Goal: Task Accomplishment & Management: Manage account settings

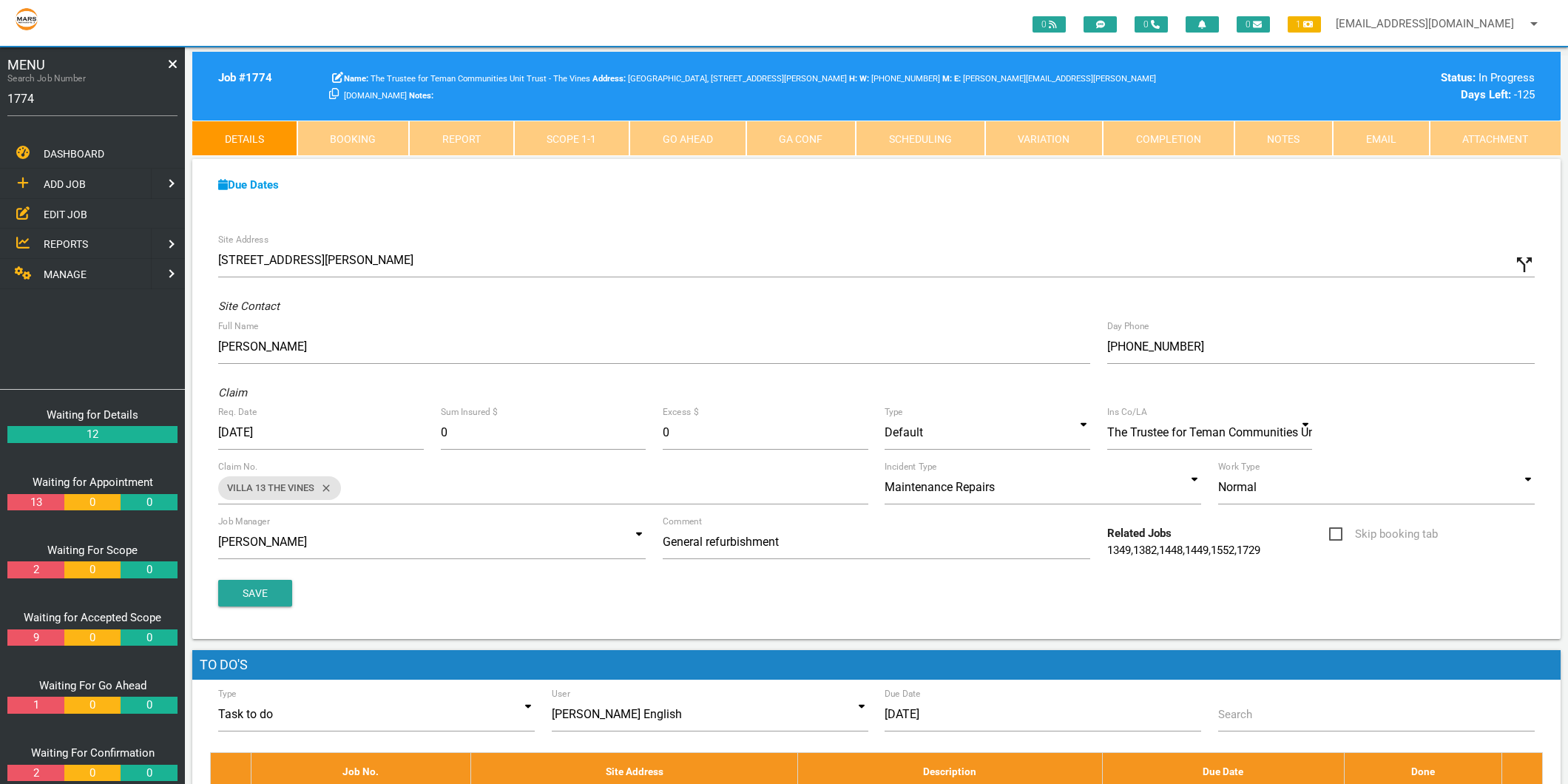
type input "1774"
click at [580, 137] on link "Scope 1 - 1" at bounding box center [572, 138] width 117 height 36
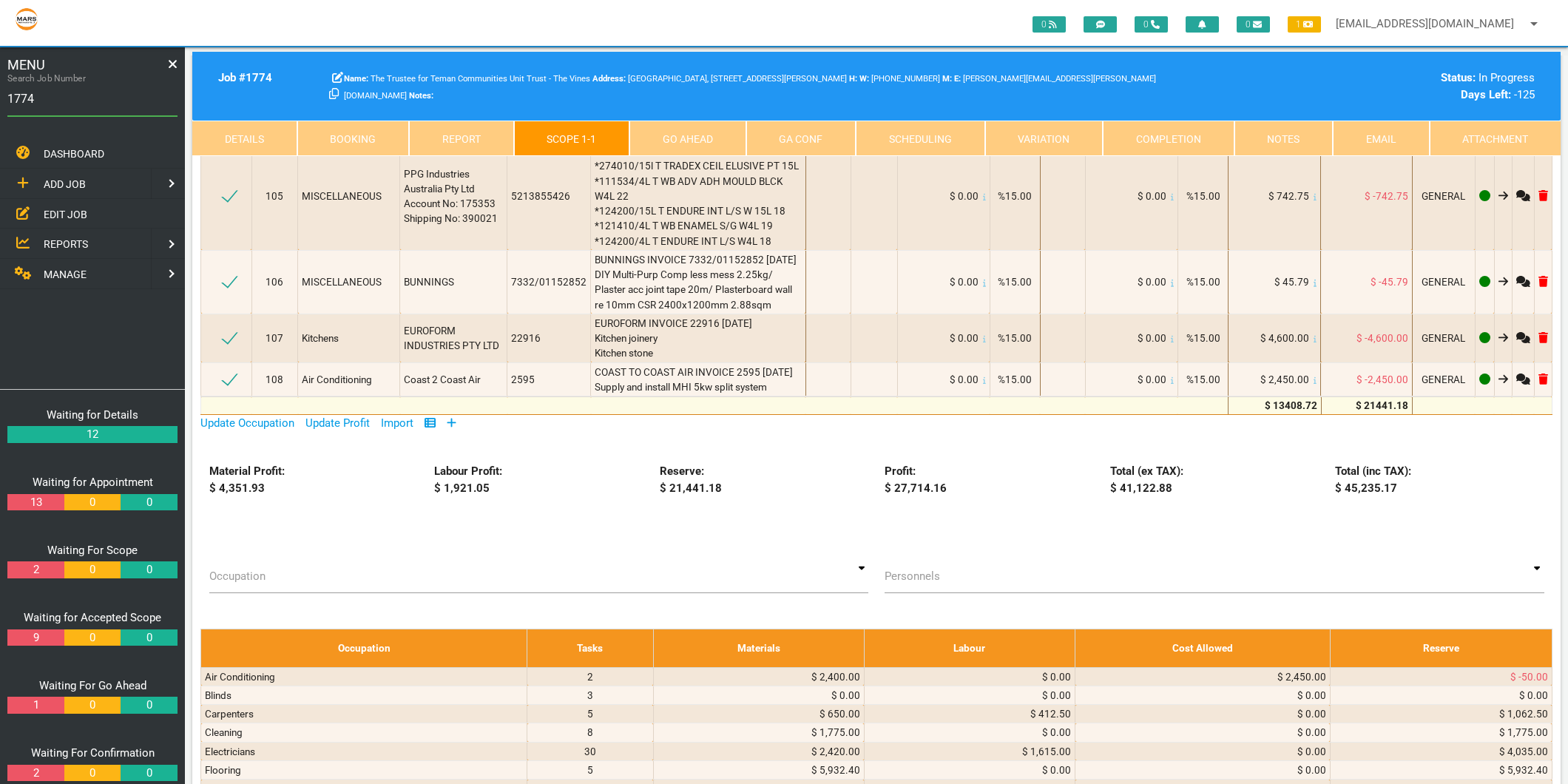
scroll to position [5835, 0]
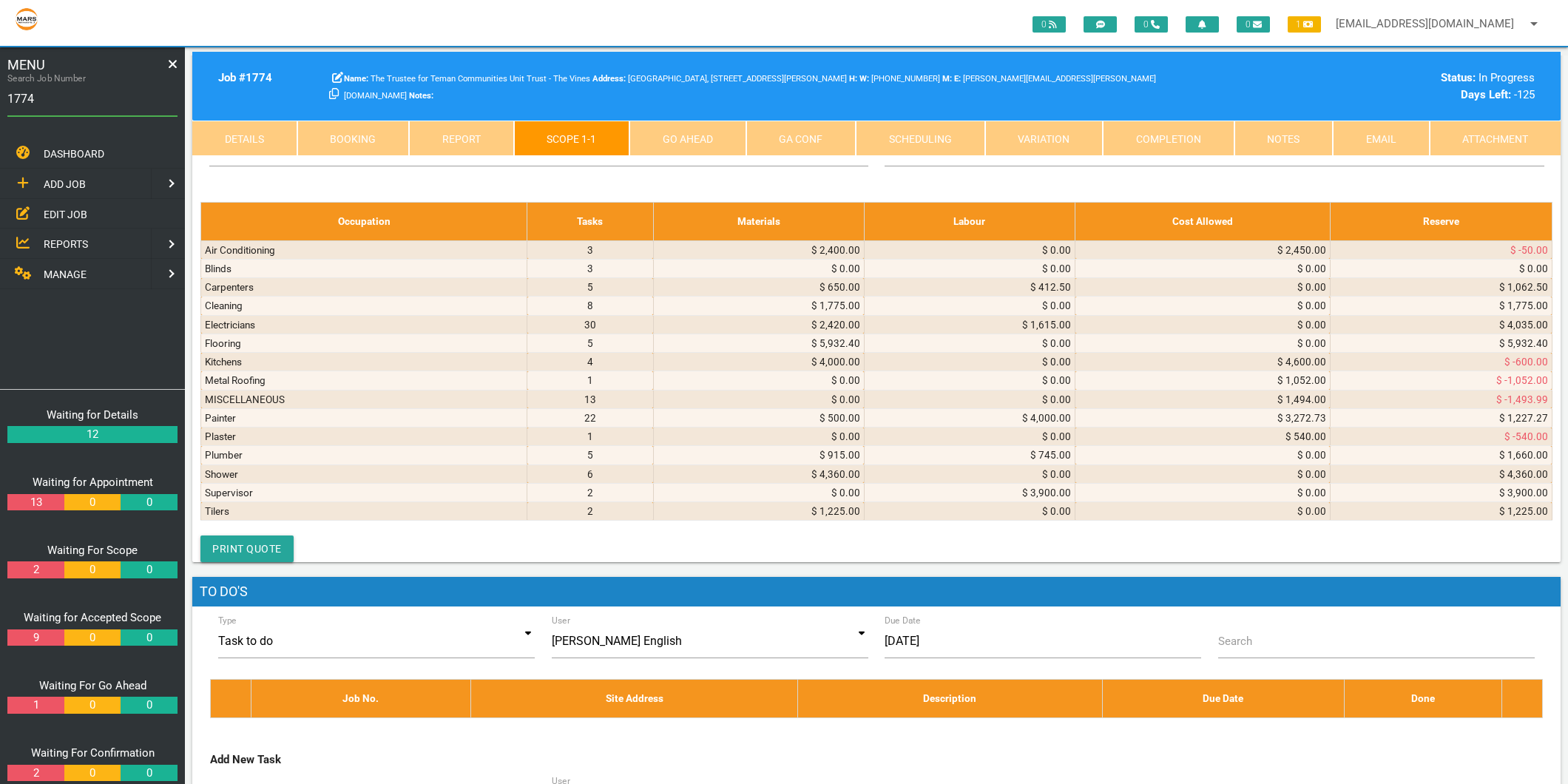
select select "Plumber"
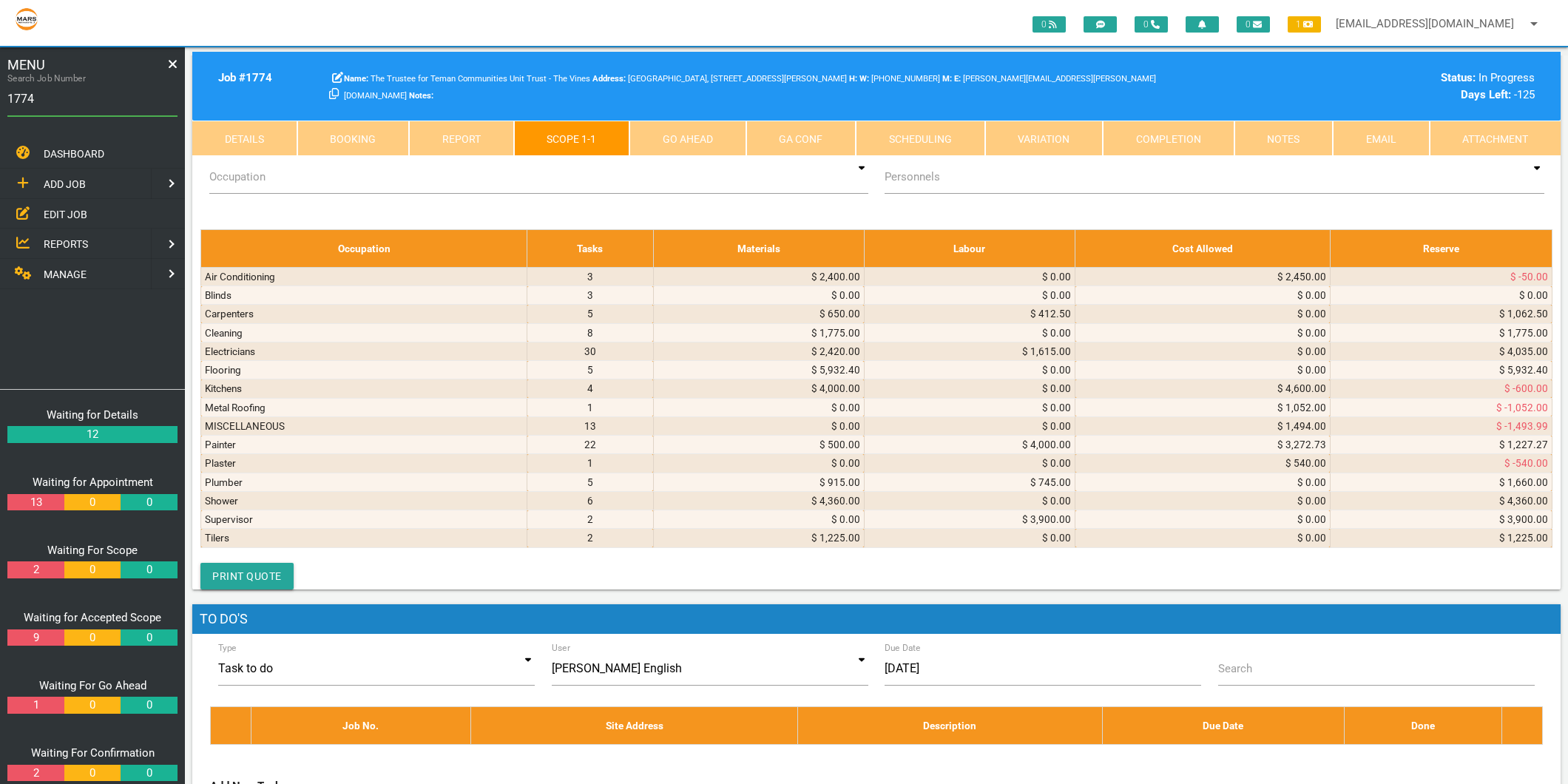
scroll to position [1, 0]
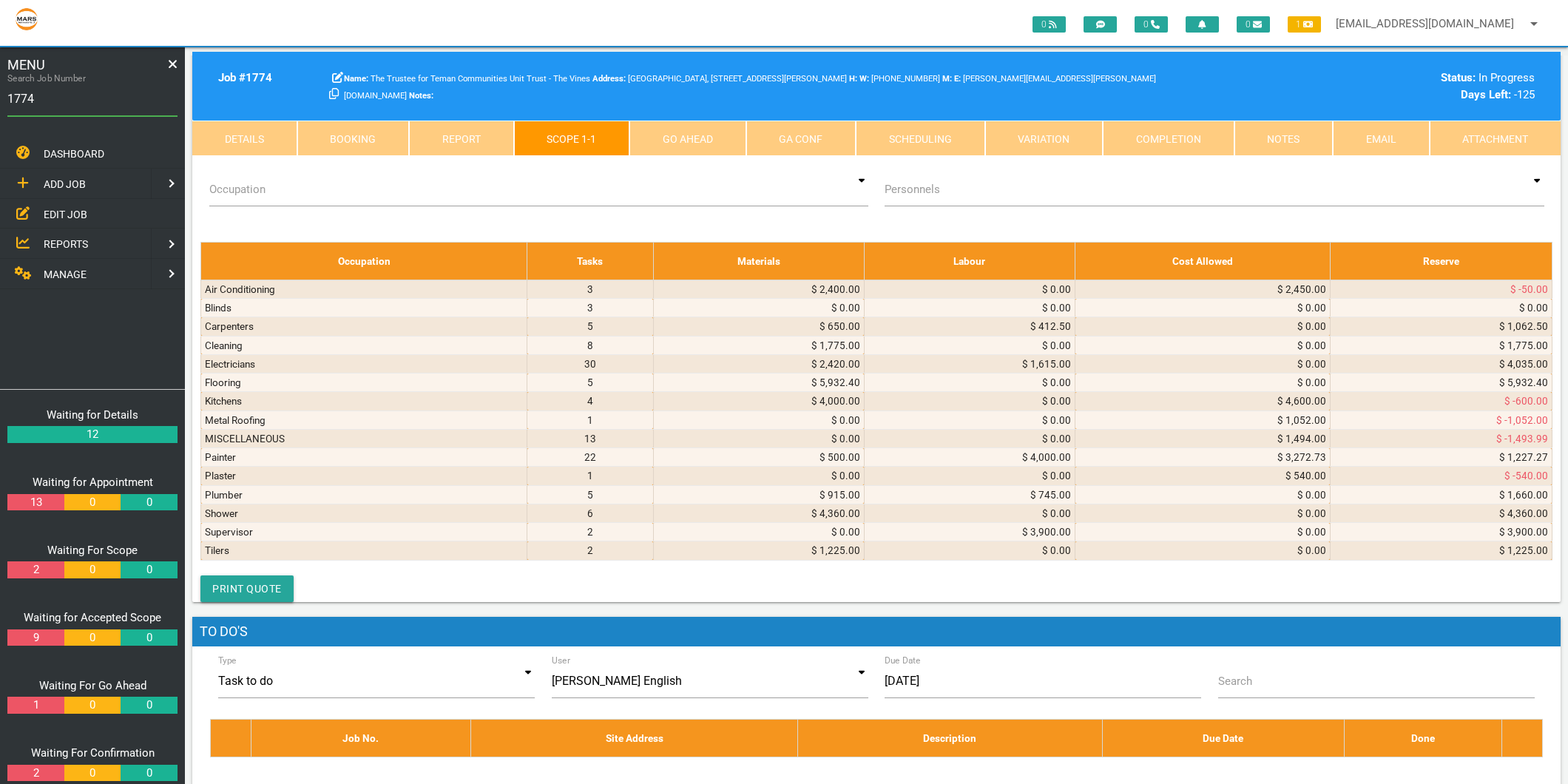
type textarea "SHAWN CHRISTIE PLUMBING & GASFITTING INVOICE 2389 13/38 Hickey St Cessnock Inst…"
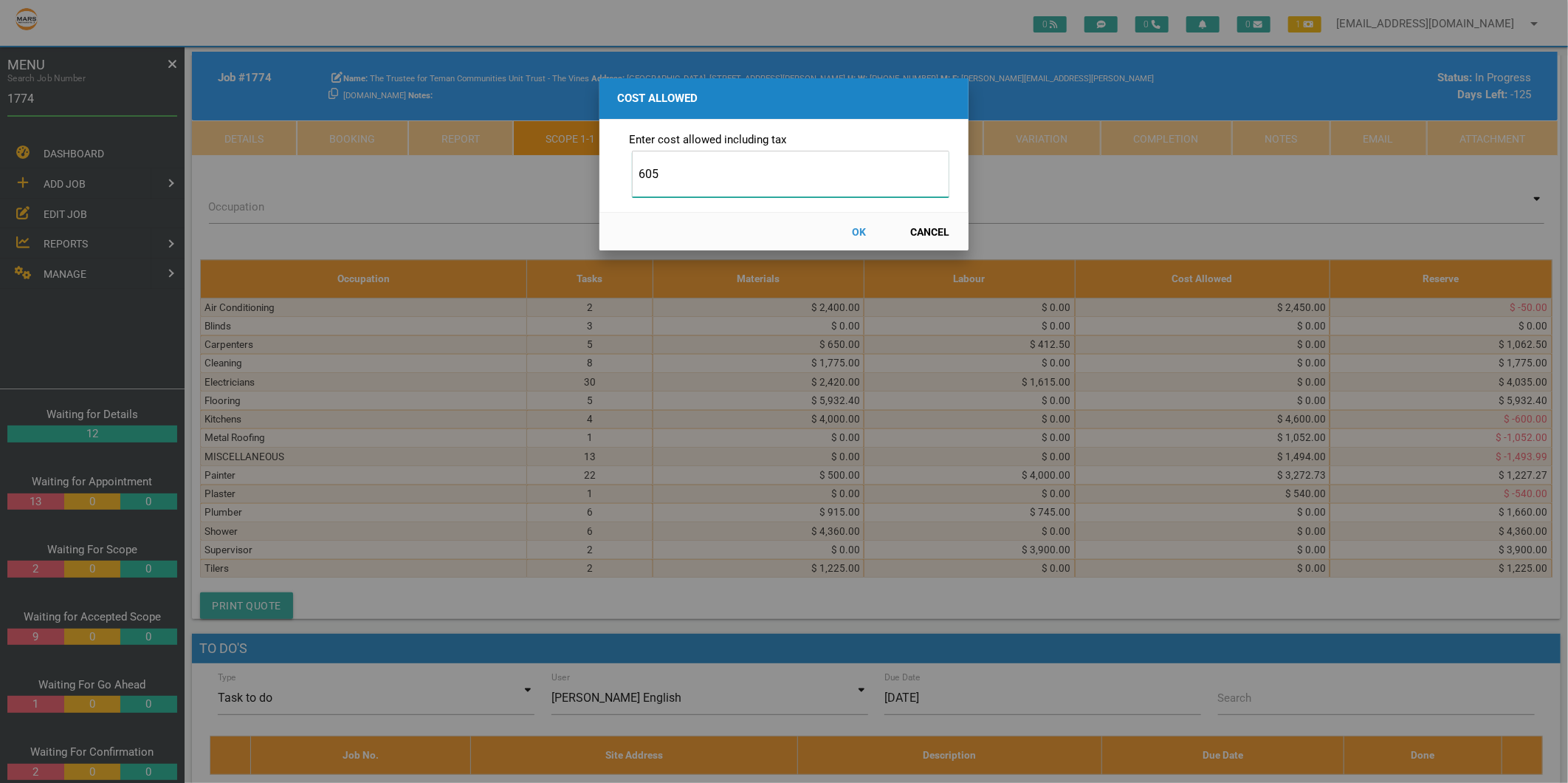
type input "605"
click at [861, 230] on button "OK" at bounding box center [859, 232] width 65 height 26
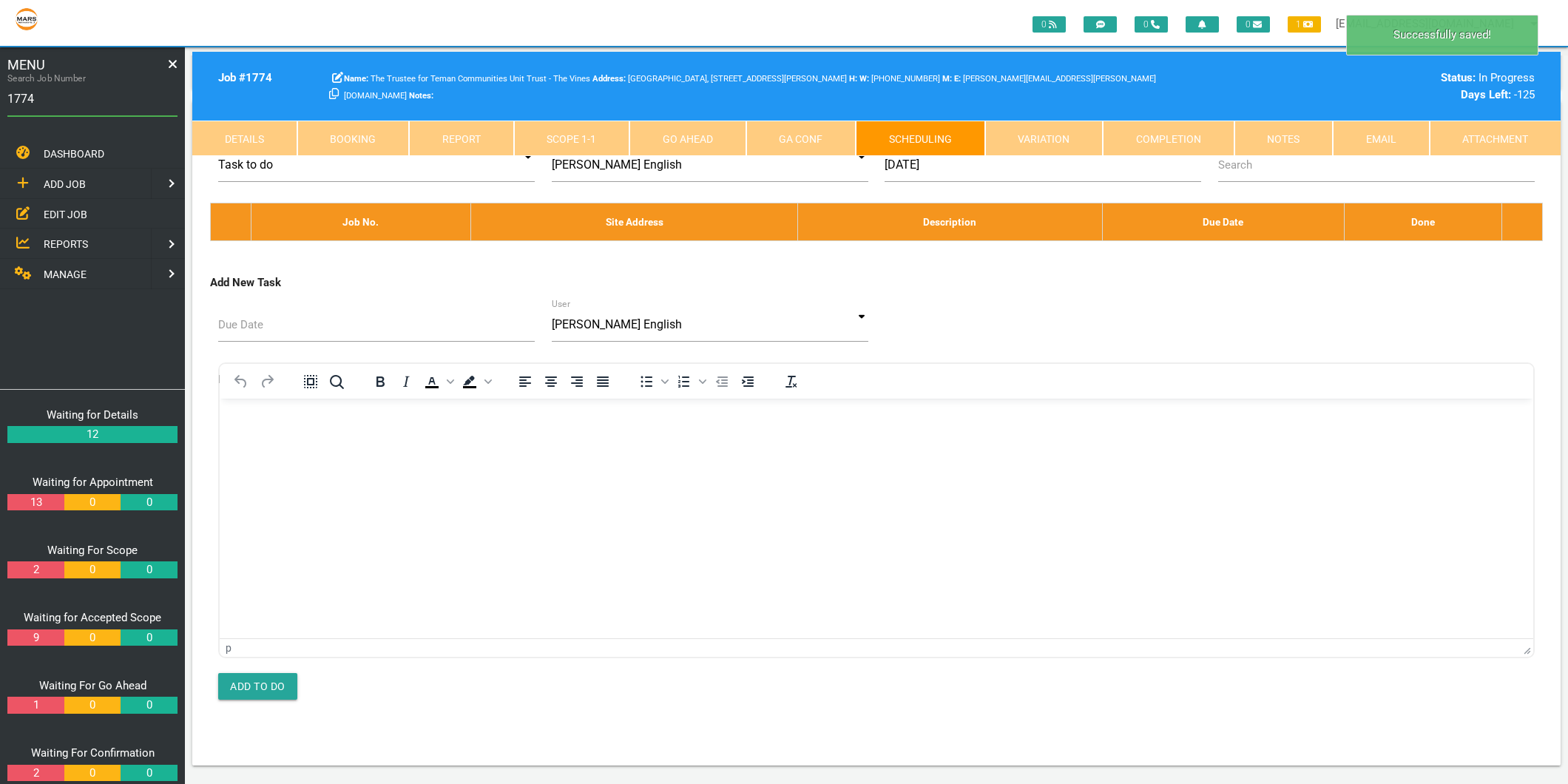
scroll to position [0, 0]
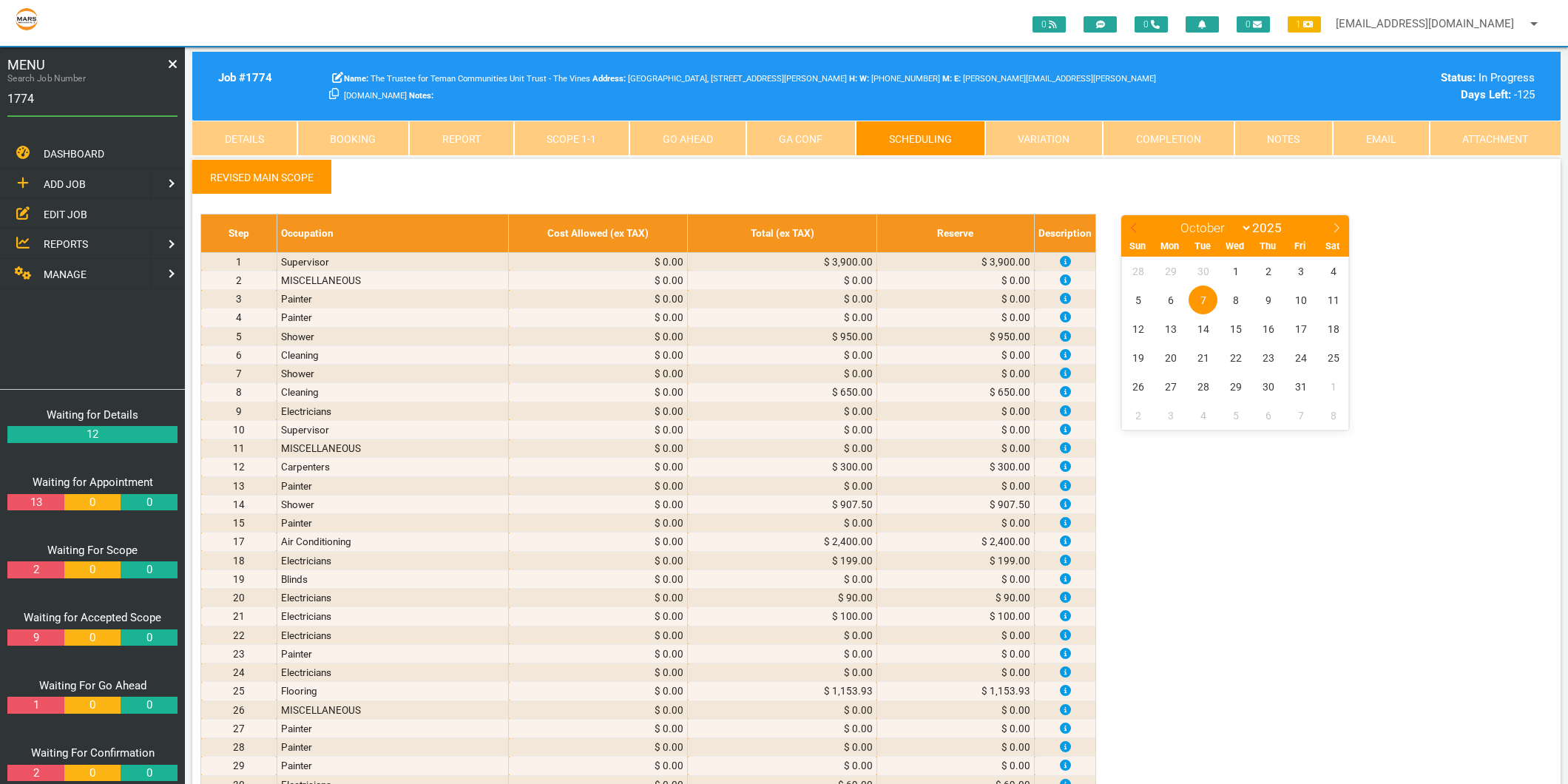
click at [1134, 223] on icon at bounding box center [1134, 228] width 10 height 10
select select "8"
click at [1197, 358] on span "23" at bounding box center [1203, 357] width 28 height 28
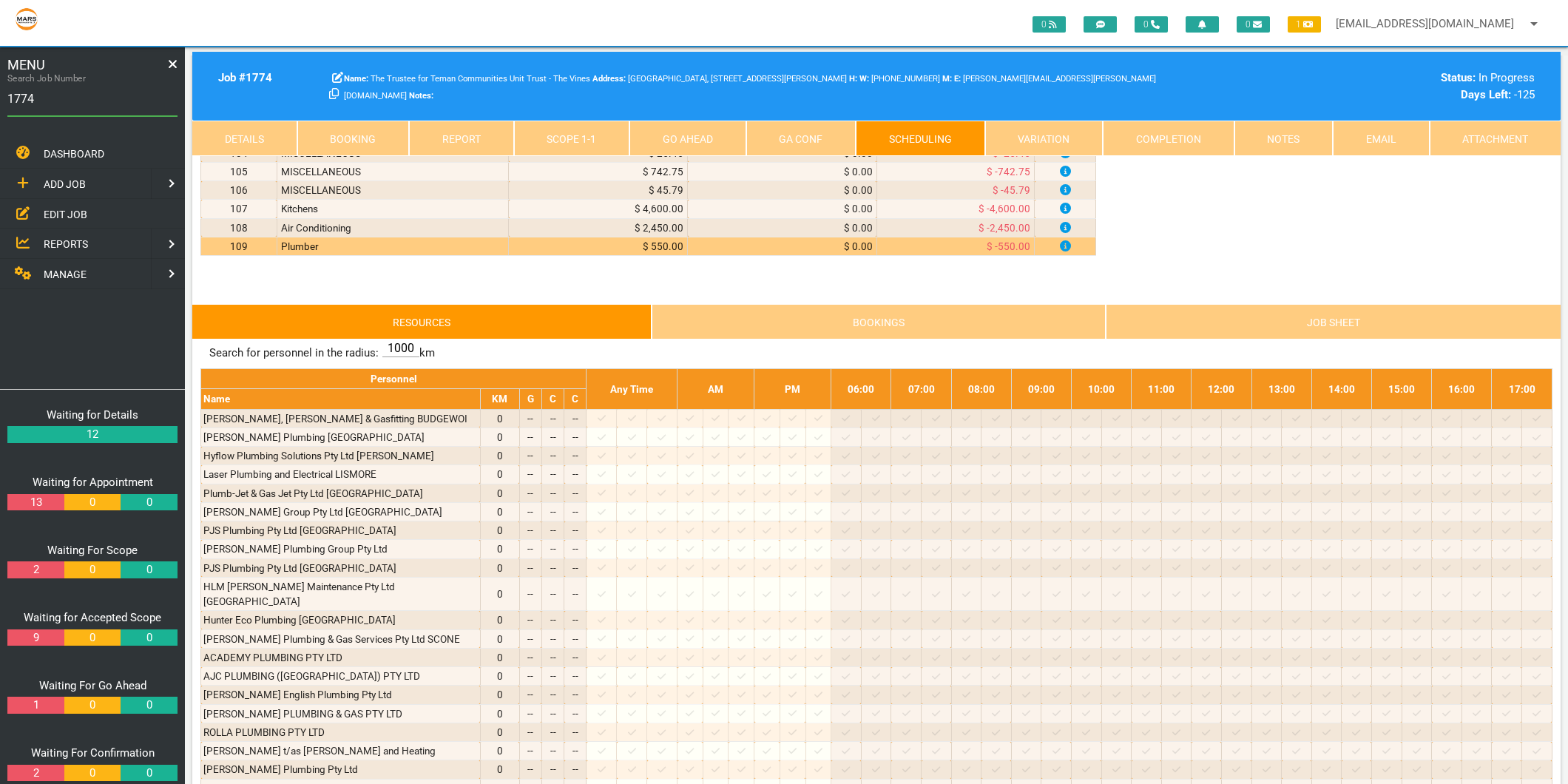
scroll to position [2055, 0]
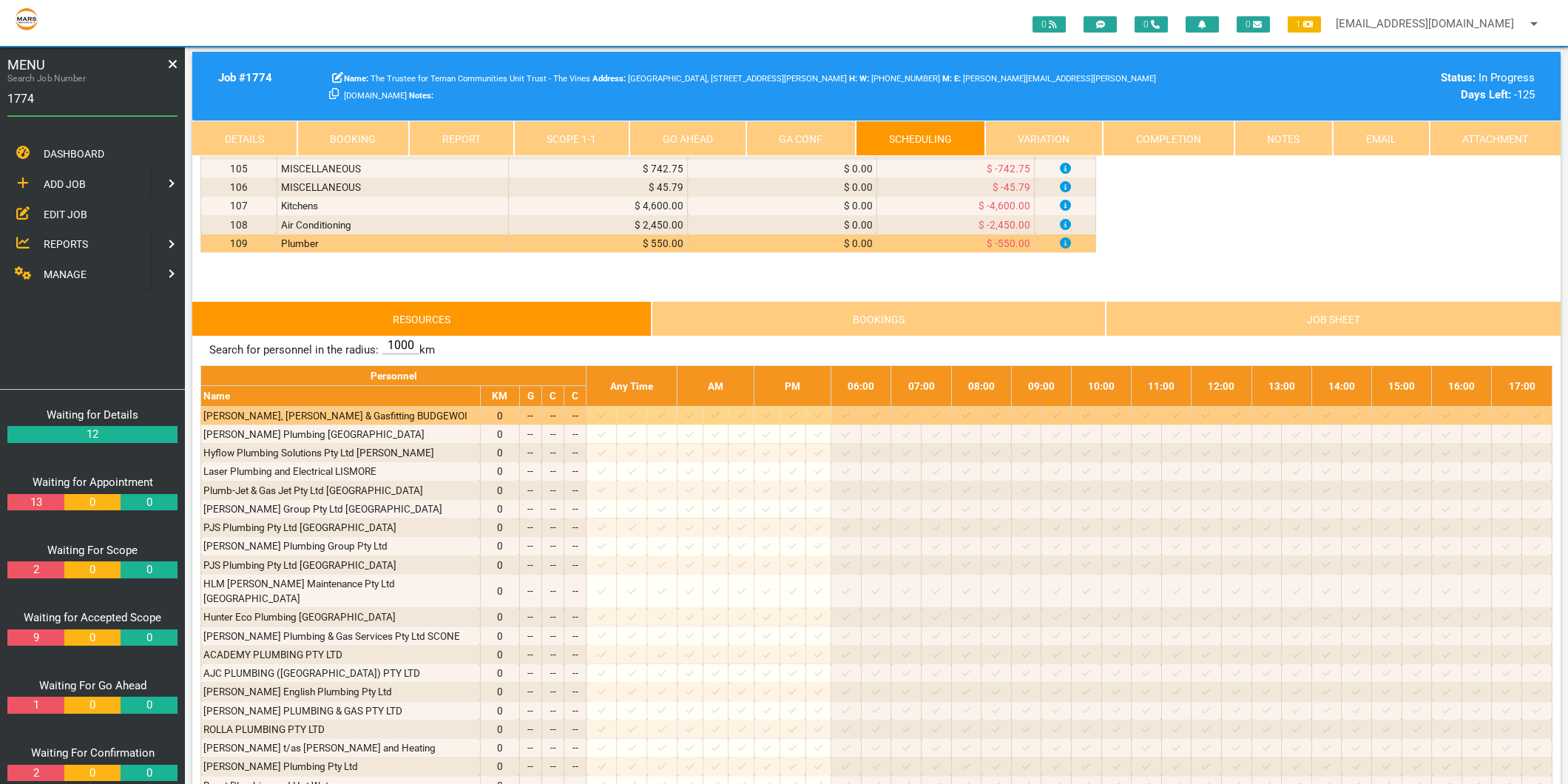
click at [606, 420] on icon at bounding box center [601, 415] width 8 height 9
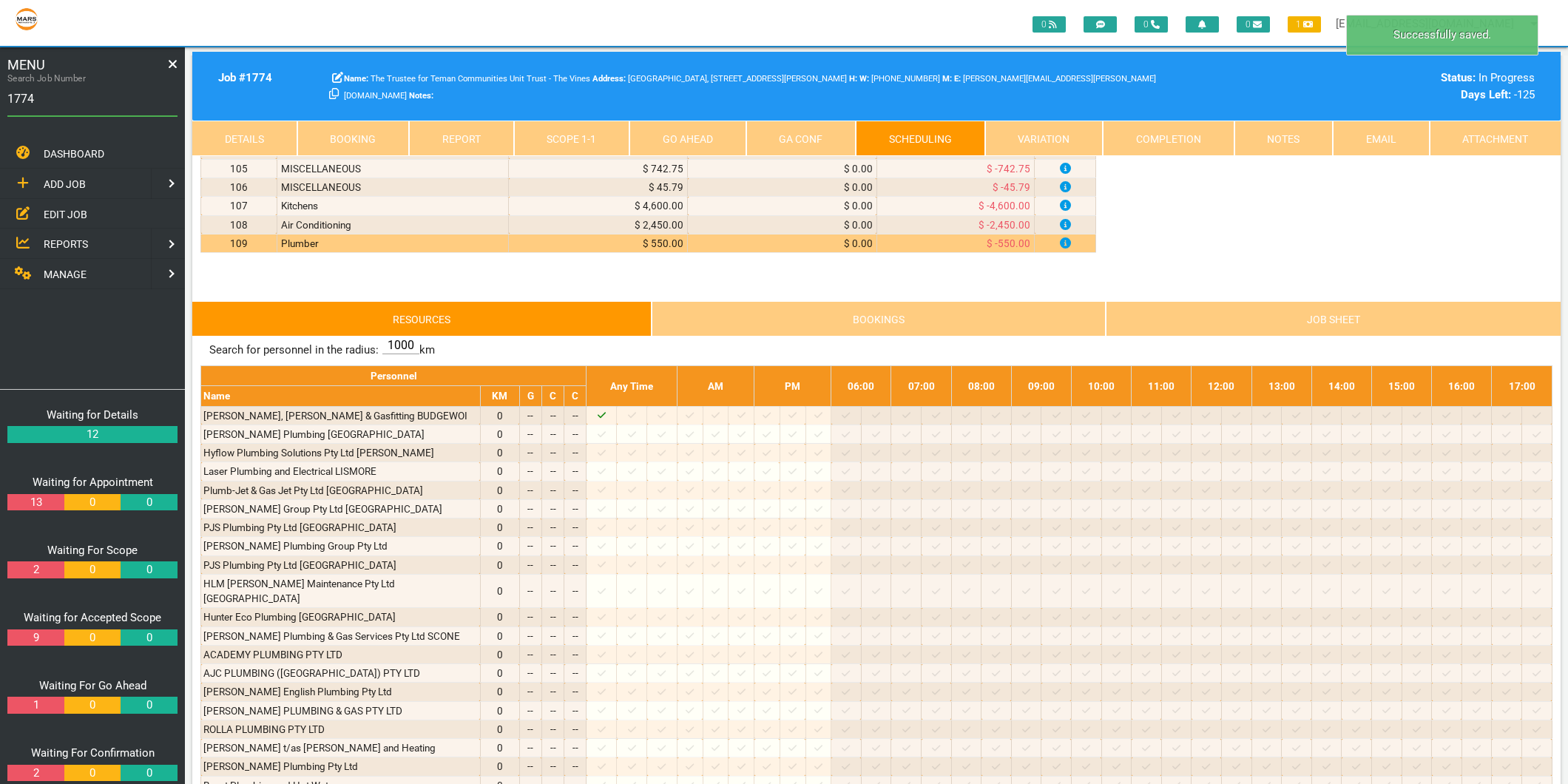
click at [545, 150] on link "Scope 1 - 1" at bounding box center [572, 138] width 117 height 36
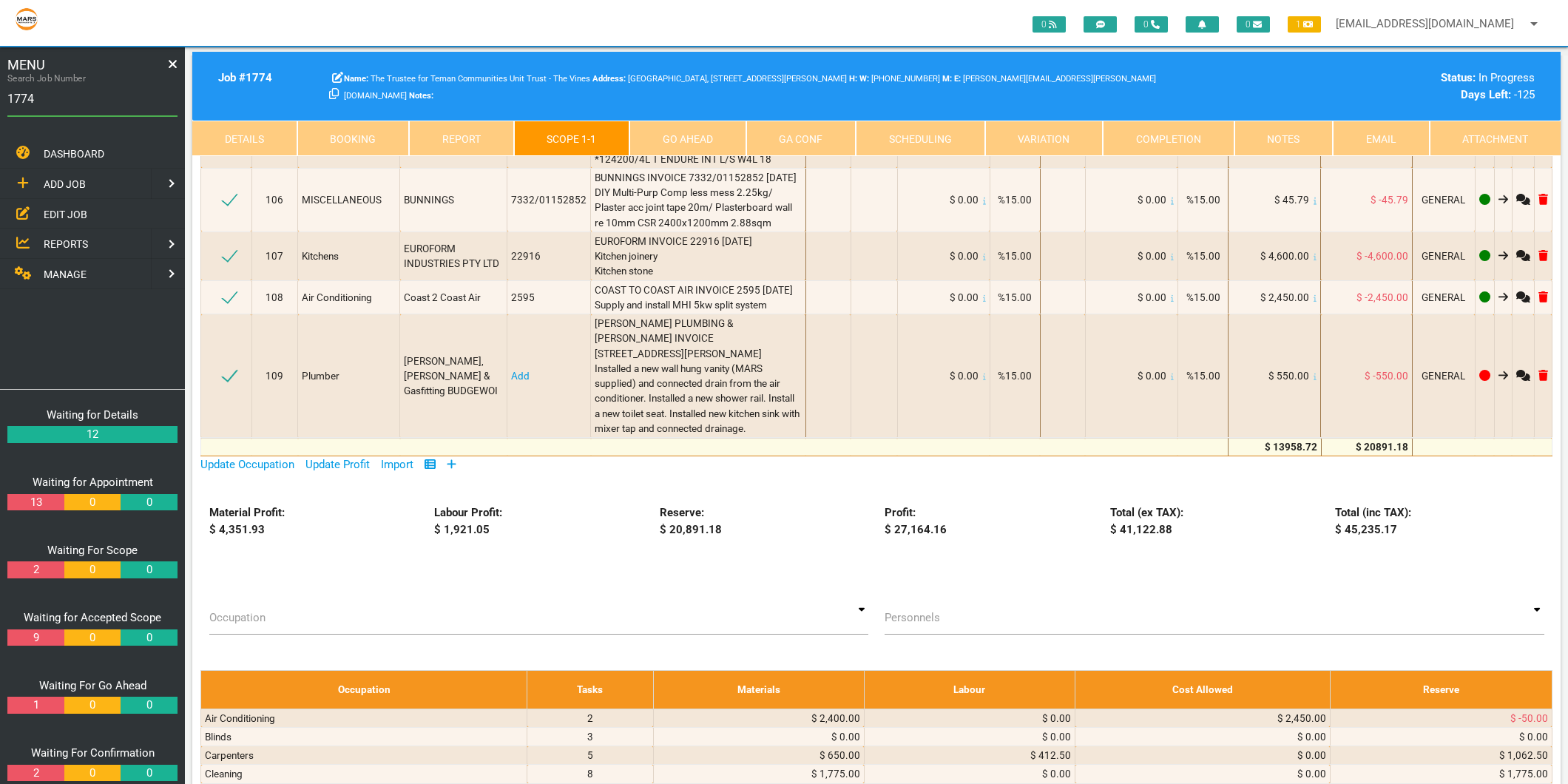
scroll to position [5918, 0]
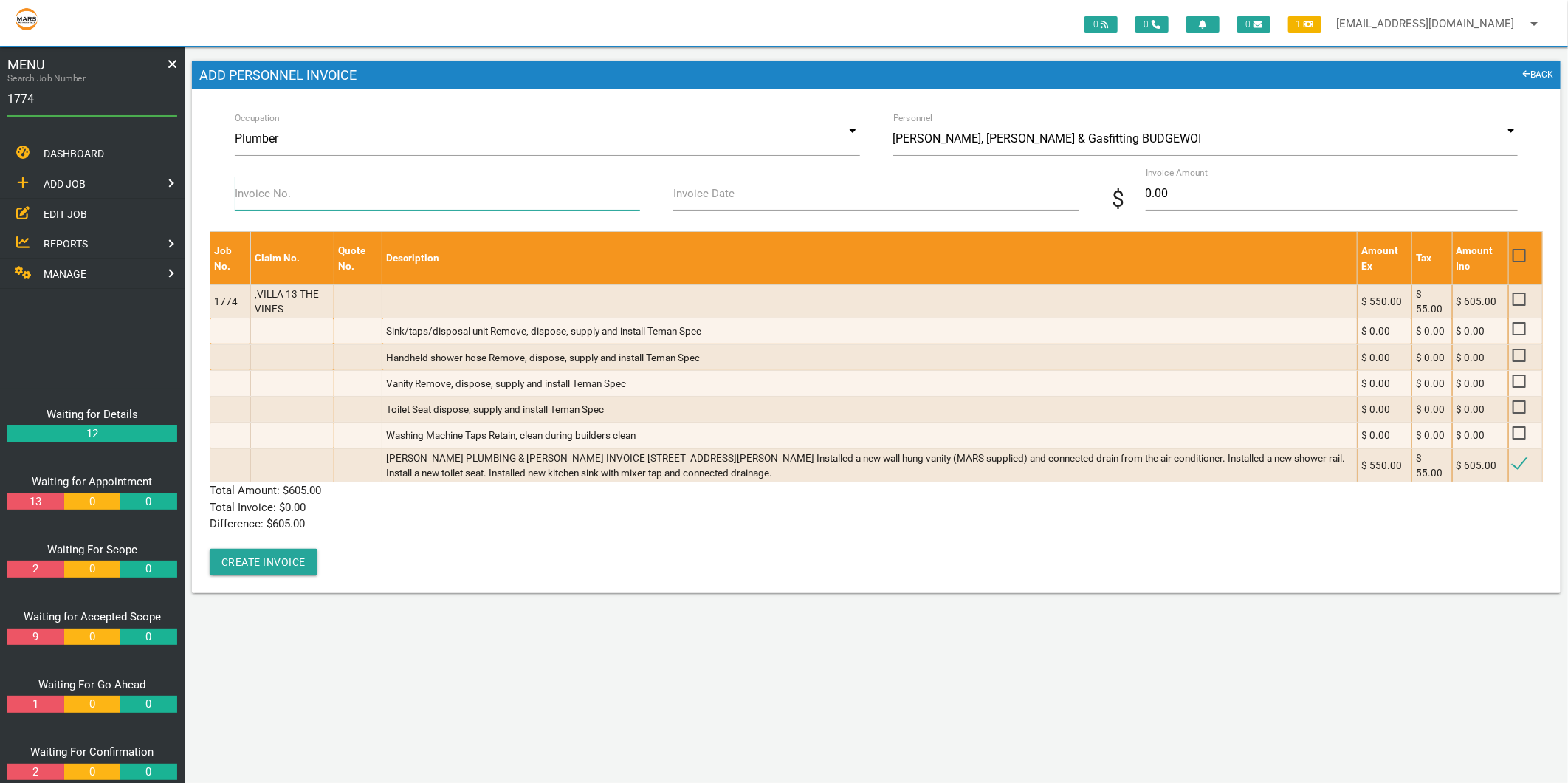
click at [344, 184] on input "Invoice No." at bounding box center [437, 193] width 405 height 34
type input "2389"
click at [818, 183] on input "Invoice Date" at bounding box center [876, 193] width 405 height 34
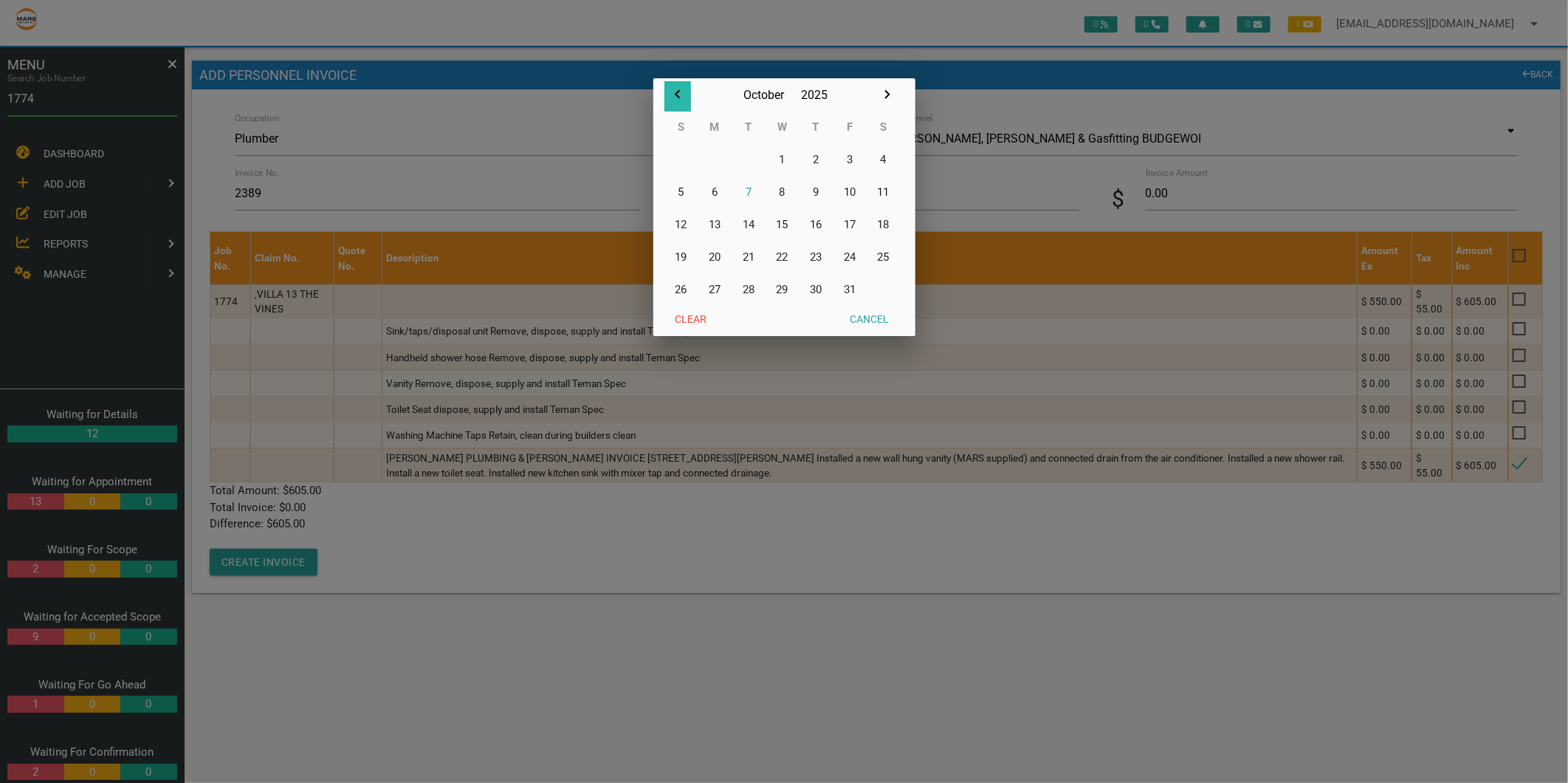
click at [678, 93] on icon "button" at bounding box center [677, 94] width 5 height 9
click at [747, 257] on button "23" at bounding box center [749, 257] width 34 height 32
type input "23/09/2025"
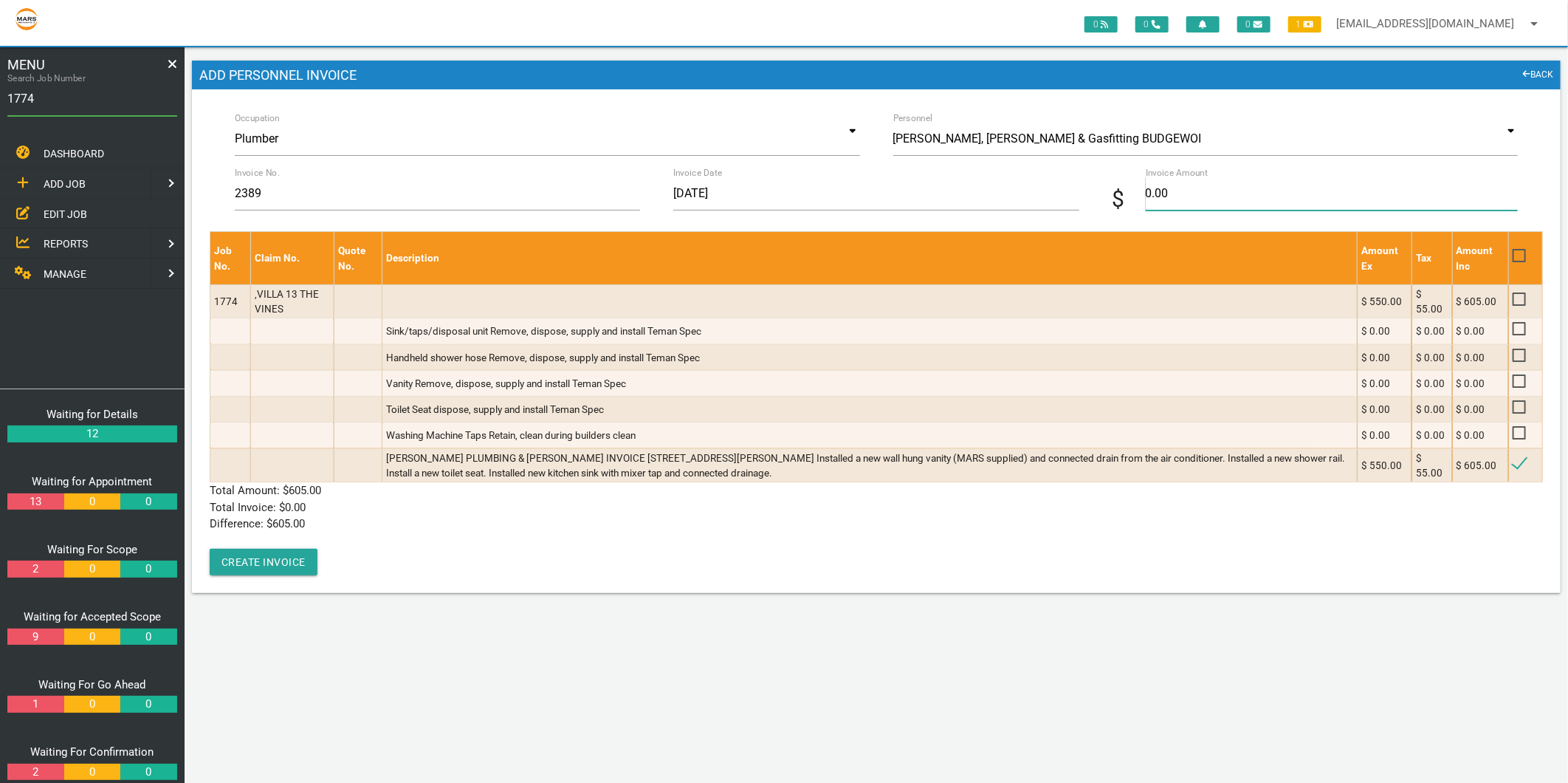
click at [1160, 205] on input "0.00" at bounding box center [1332, 193] width 372 height 34
type input "605"
click at [348, 524] on p "Difference: $ 0.00" at bounding box center [876, 524] width 1333 height 17
click at [269, 549] on button "Create Invoice" at bounding box center [264, 562] width 108 height 27
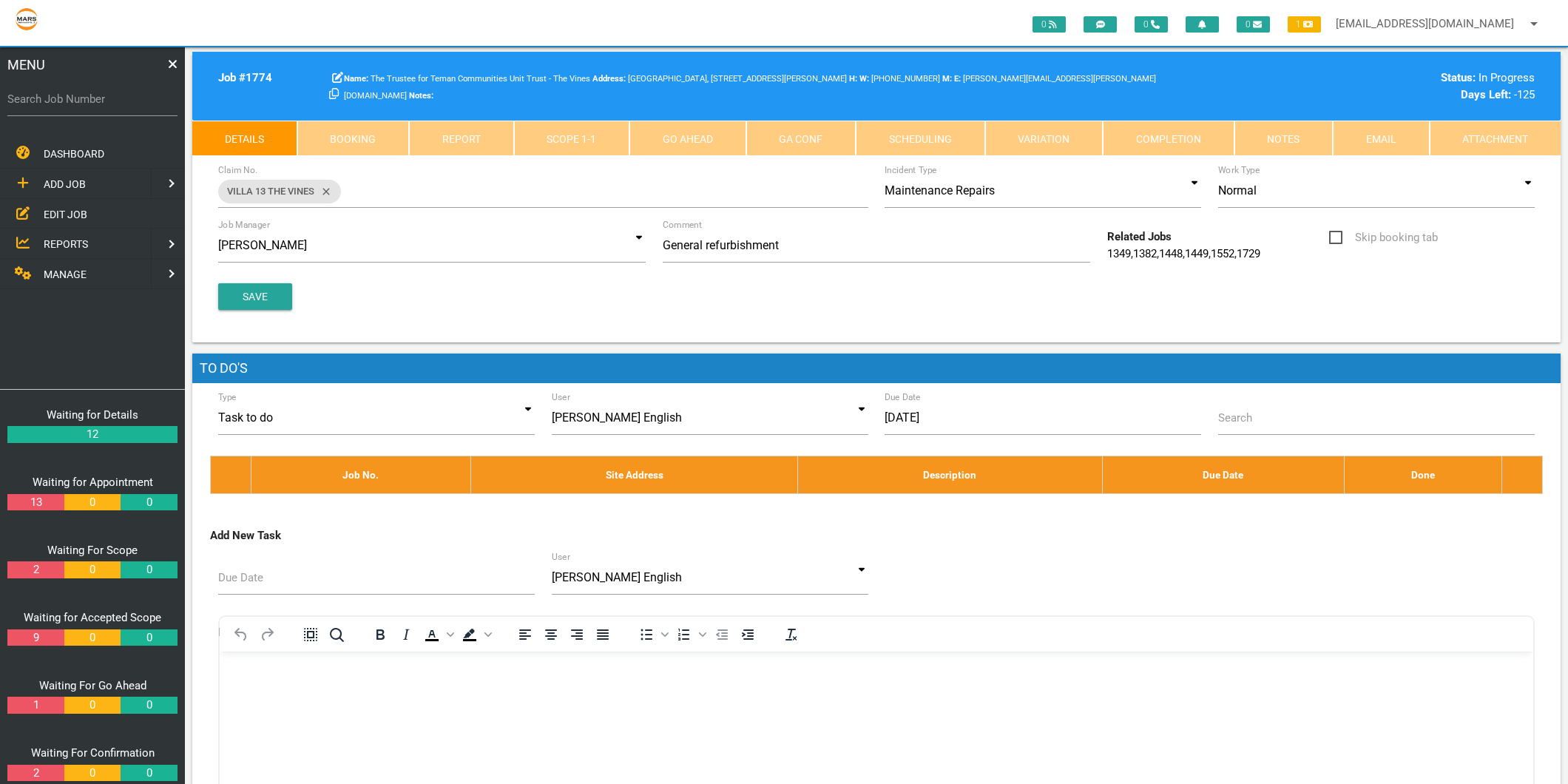
click at [60, 270] on span "MANAGE" at bounding box center [65, 274] width 43 height 12
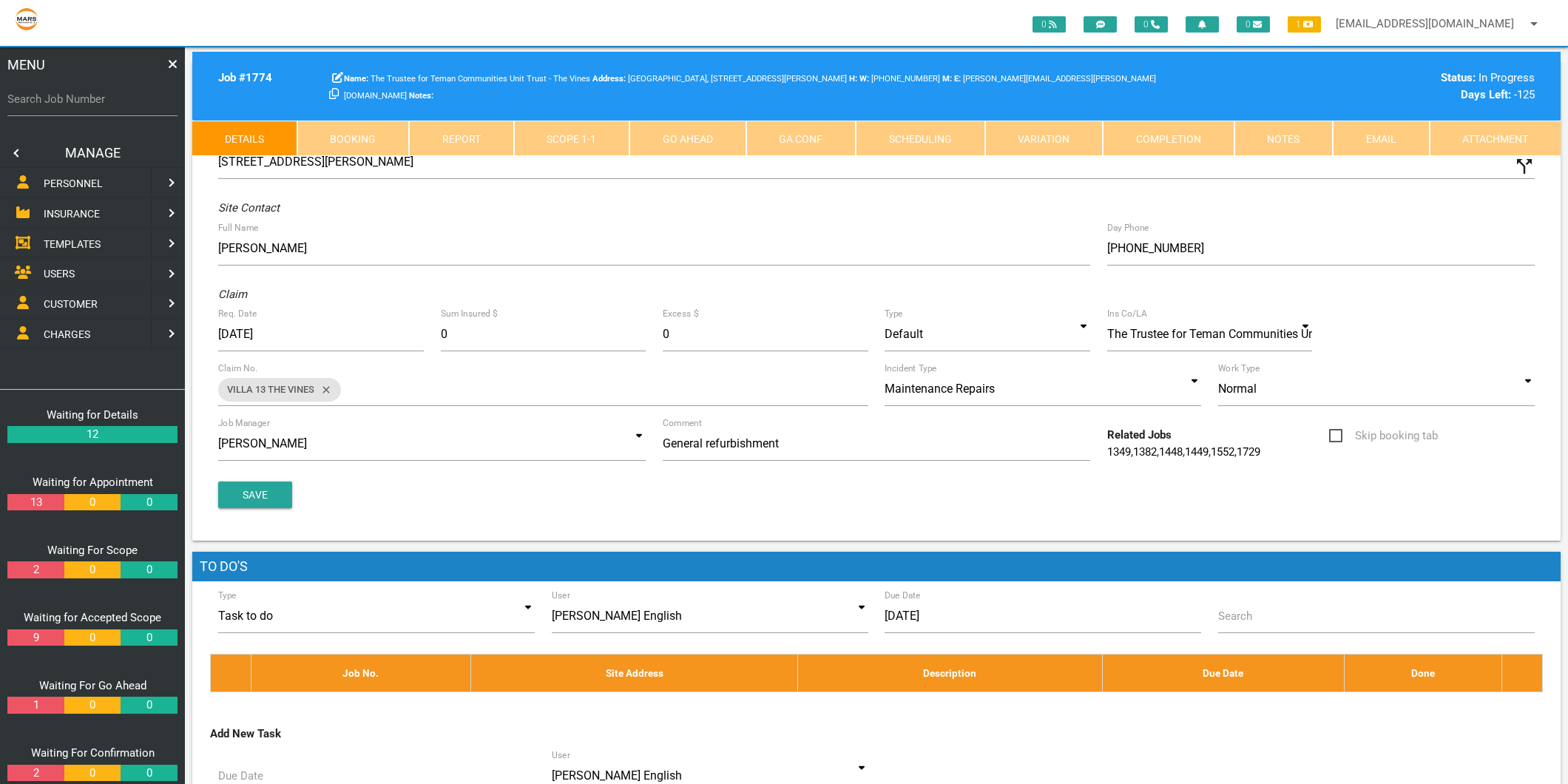
click at [77, 180] on span "PERSONNEL" at bounding box center [73, 183] width 59 height 12
click at [59, 203] on link "EDIT PERSONNEL" at bounding box center [93, 213] width 191 height 30
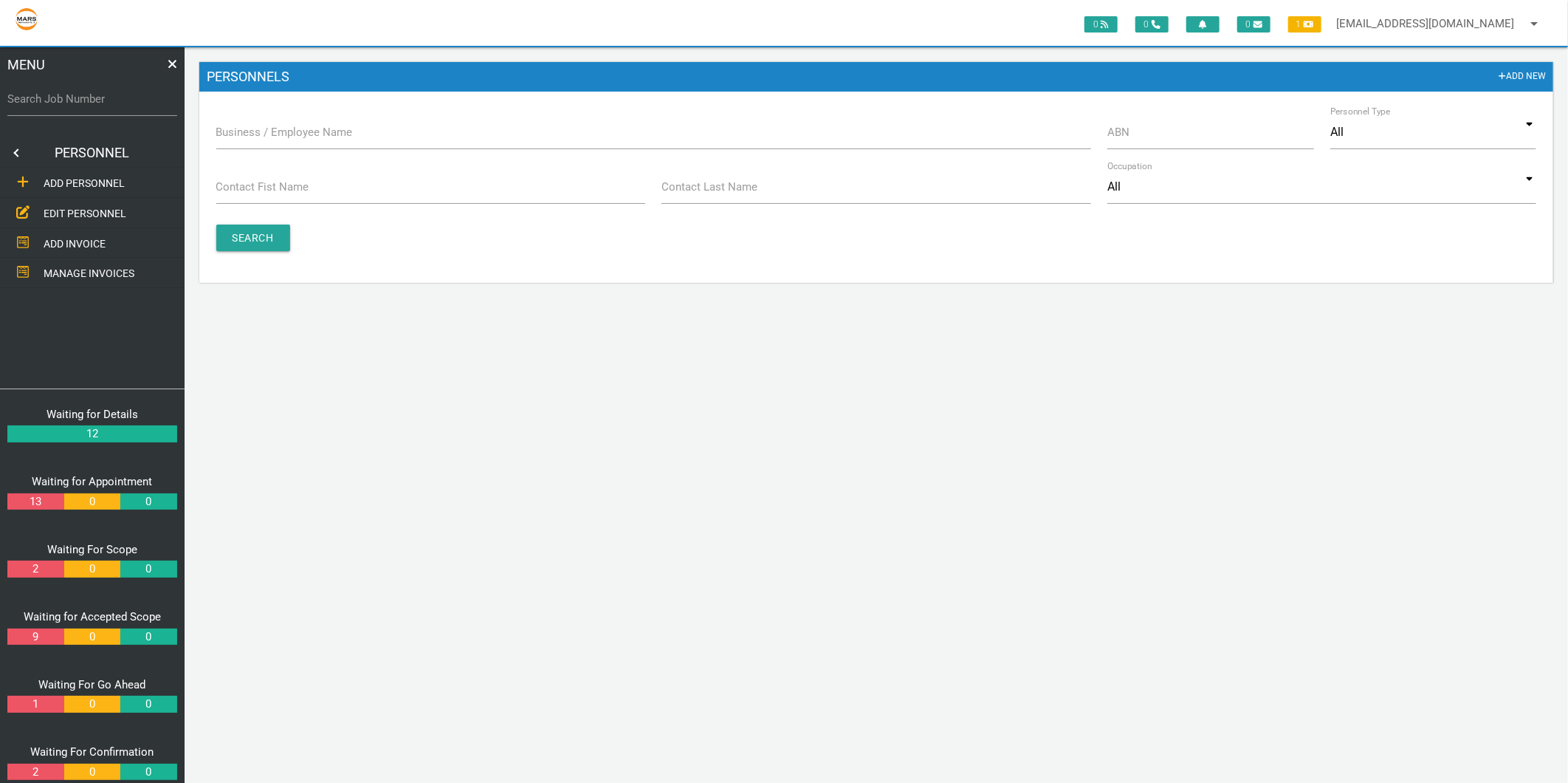
click at [293, 130] on label "Business / Employee Name" at bounding box center [284, 132] width 137 height 17
click at [293, 130] on input "Business / Employee Name" at bounding box center [653, 132] width 875 height 34
type input "d"
type input "[PERSON_NAME]"
click at [264, 232] on input "Search" at bounding box center [253, 237] width 74 height 27
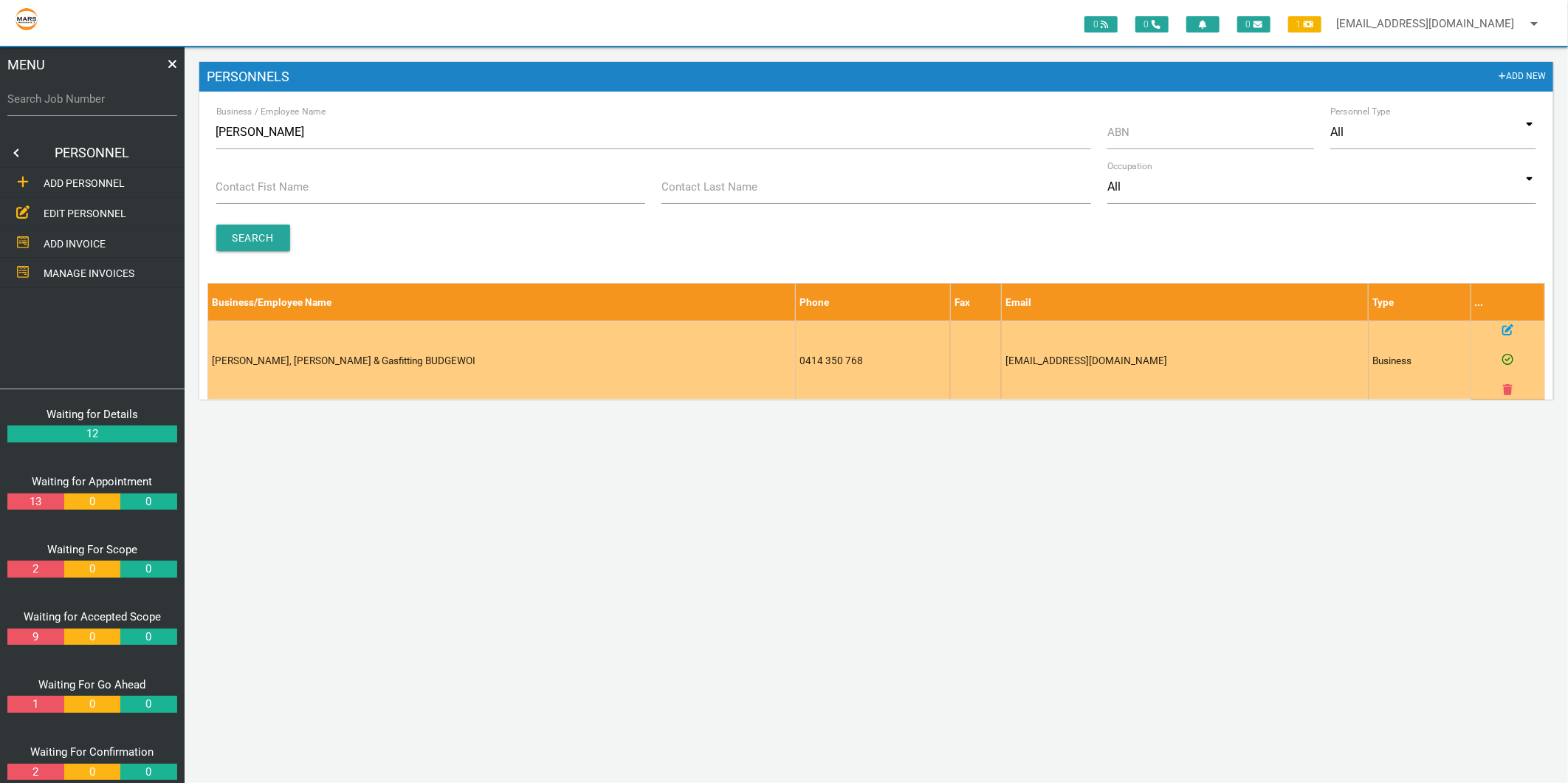
click at [1508, 329] on icon at bounding box center [1508, 330] width 11 height 11
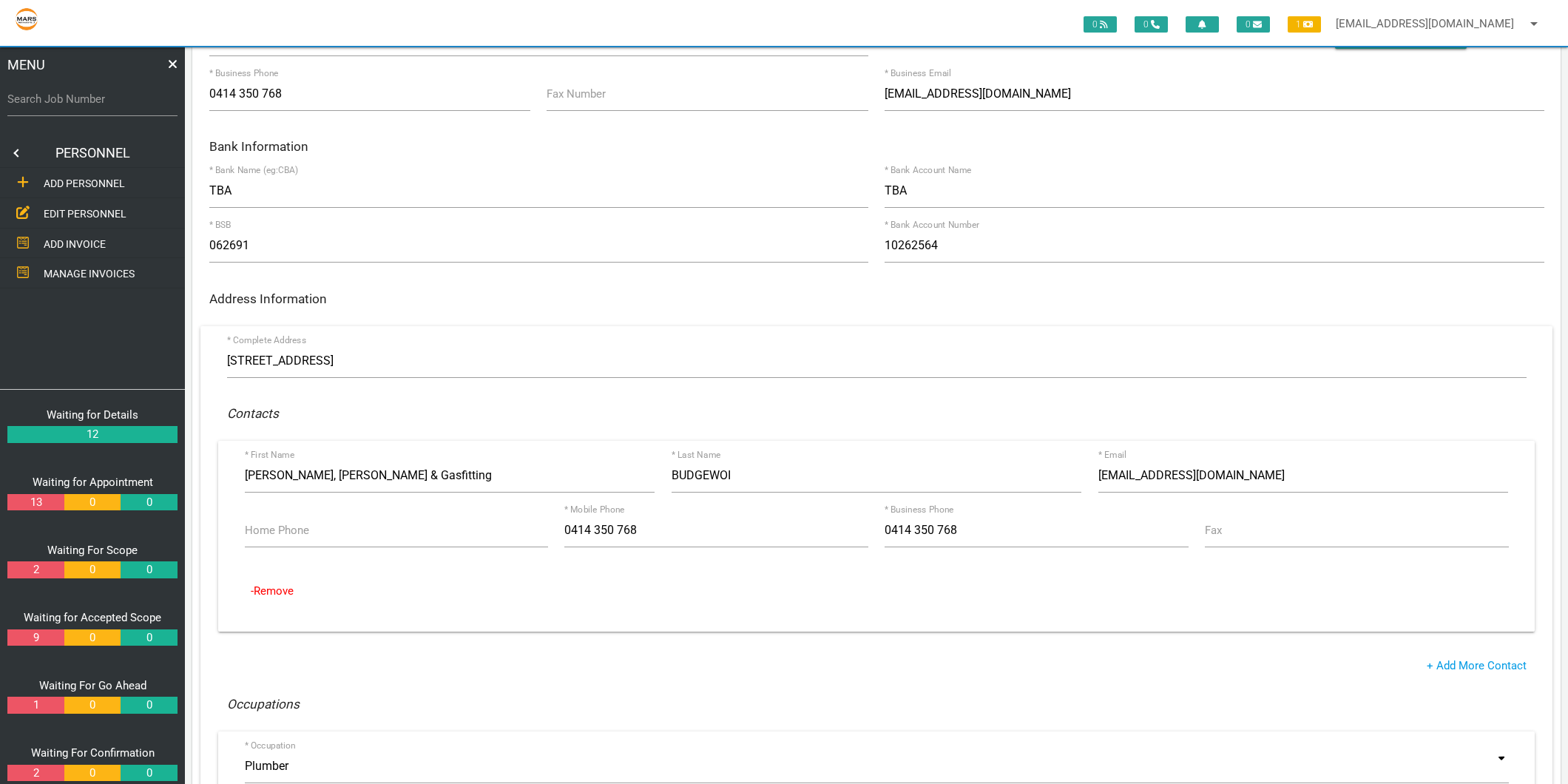
scroll to position [164, 0]
